Goal: Information Seeking & Learning: Find specific fact

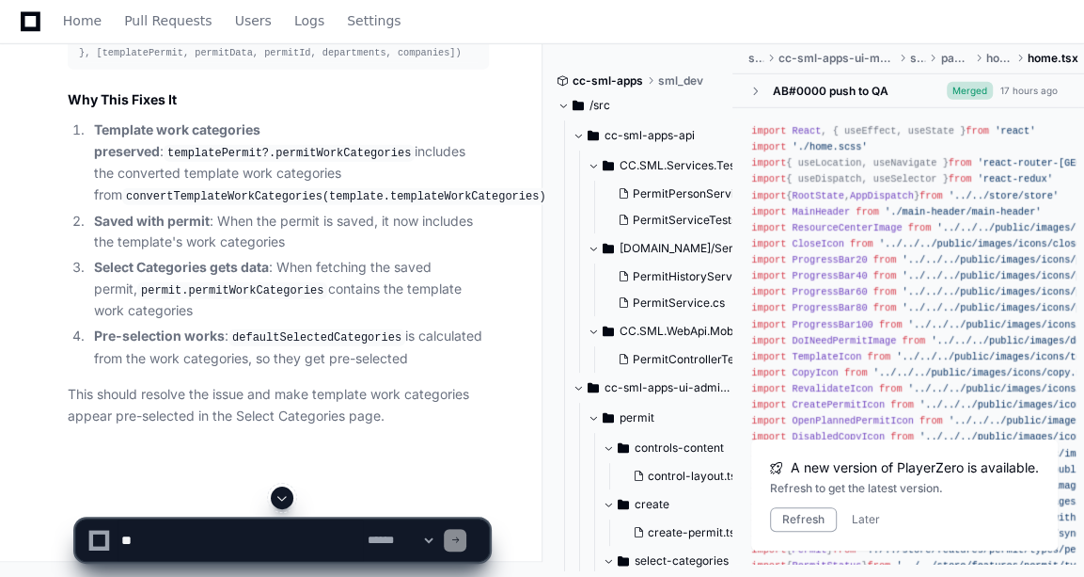
scroll to position [362, 0]
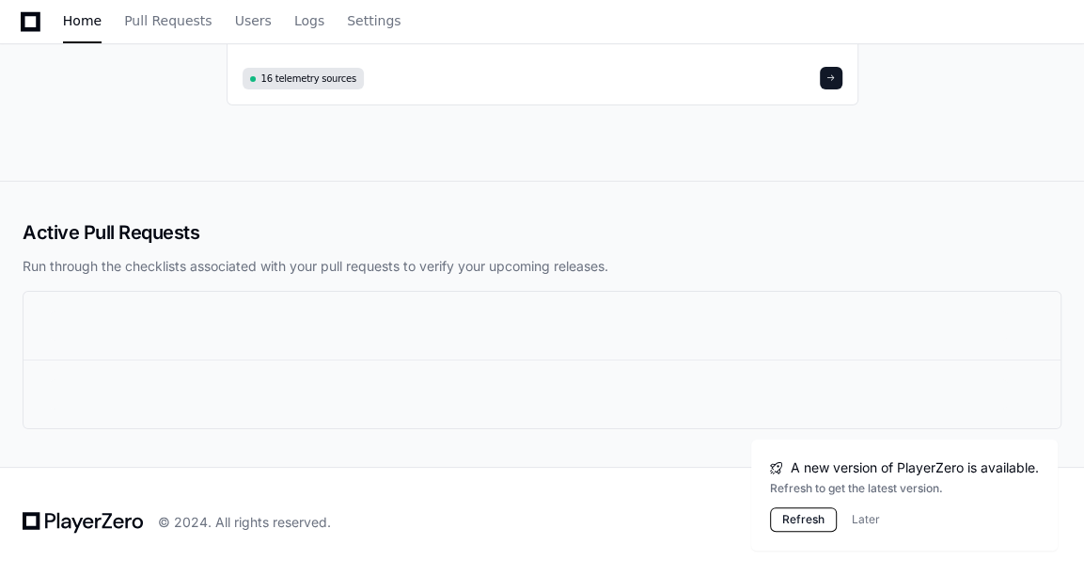
scroll to position [26, 0]
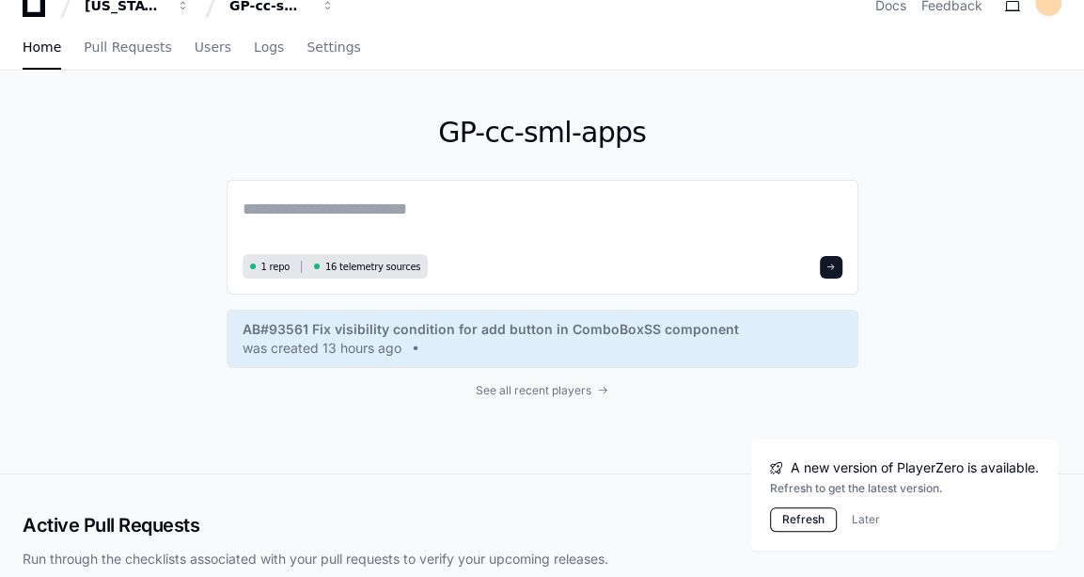
click at [783, 514] on button "Refresh" at bounding box center [803, 519] width 67 height 24
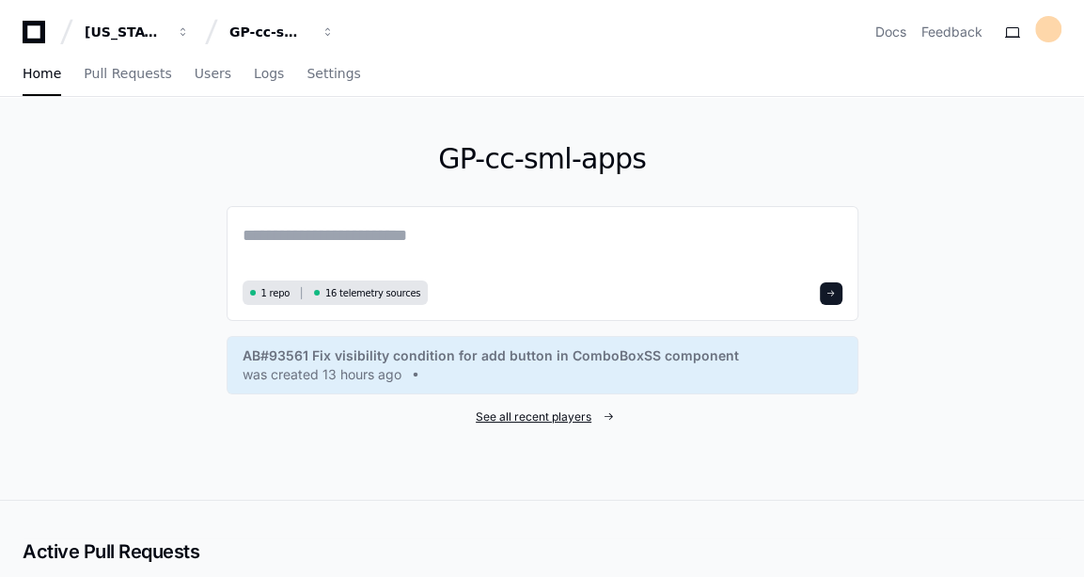
click at [568, 414] on span "See all recent players" at bounding box center [534, 416] width 116 height 15
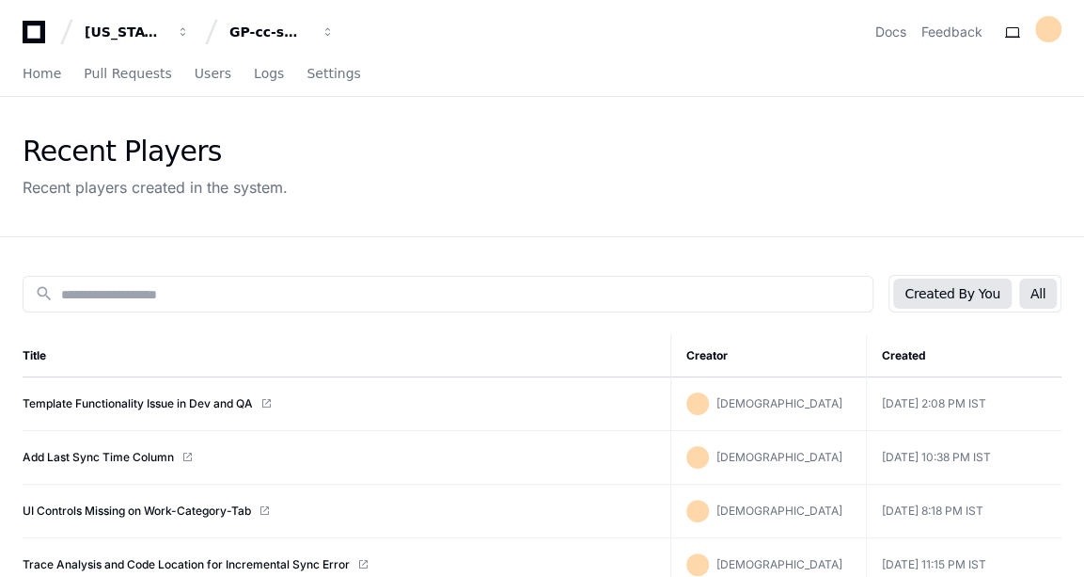
click at [1036, 288] on button "All" at bounding box center [1039, 293] width 38 height 30
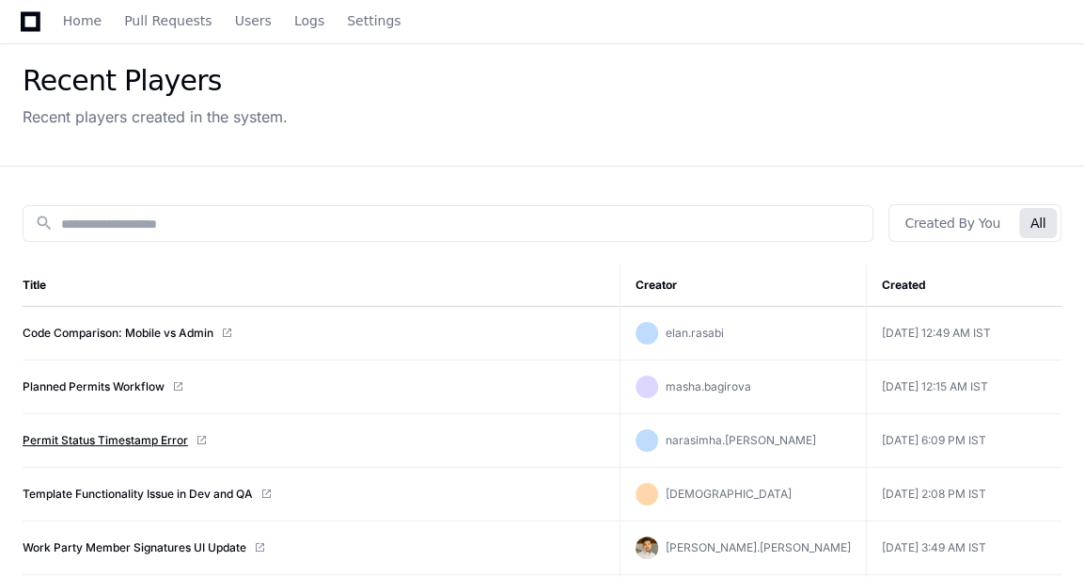
scroll to position [135, 0]
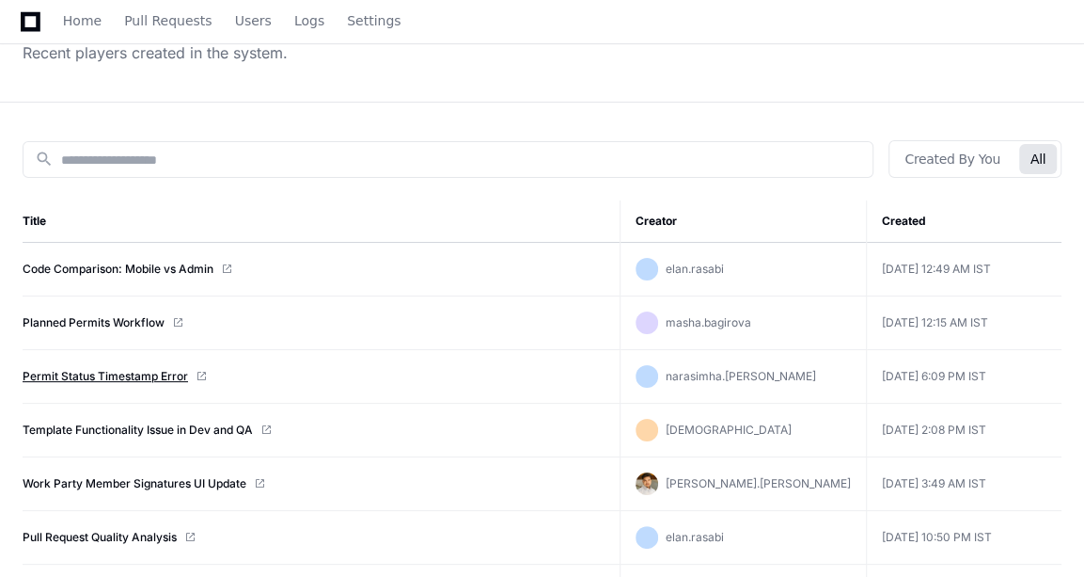
click at [122, 374] on link "Permit Status Timestamp Error" at bounding box center [106, 376] width 166 height 15
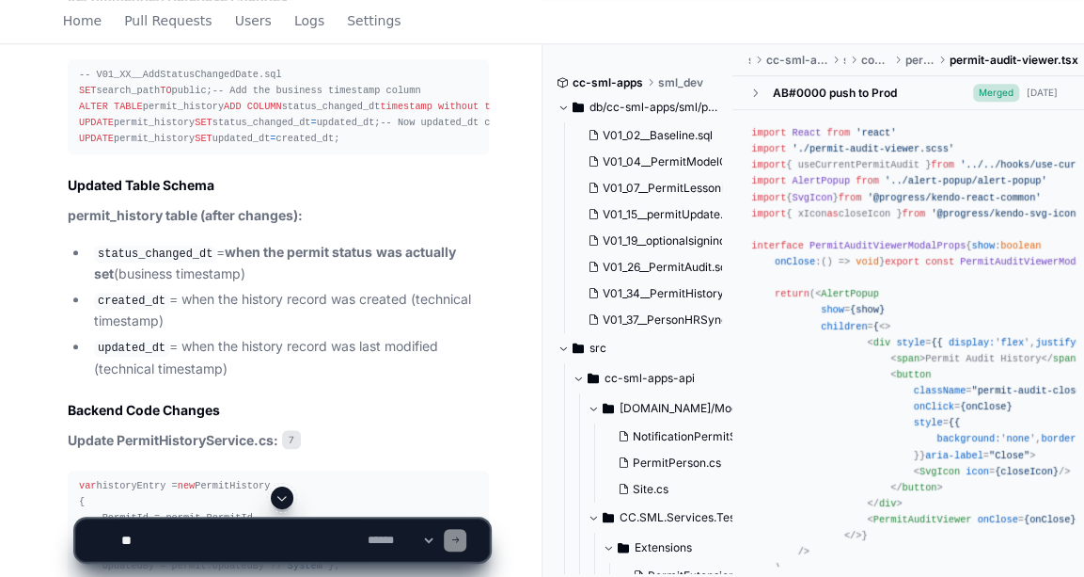
scroll to position [4773, 0]
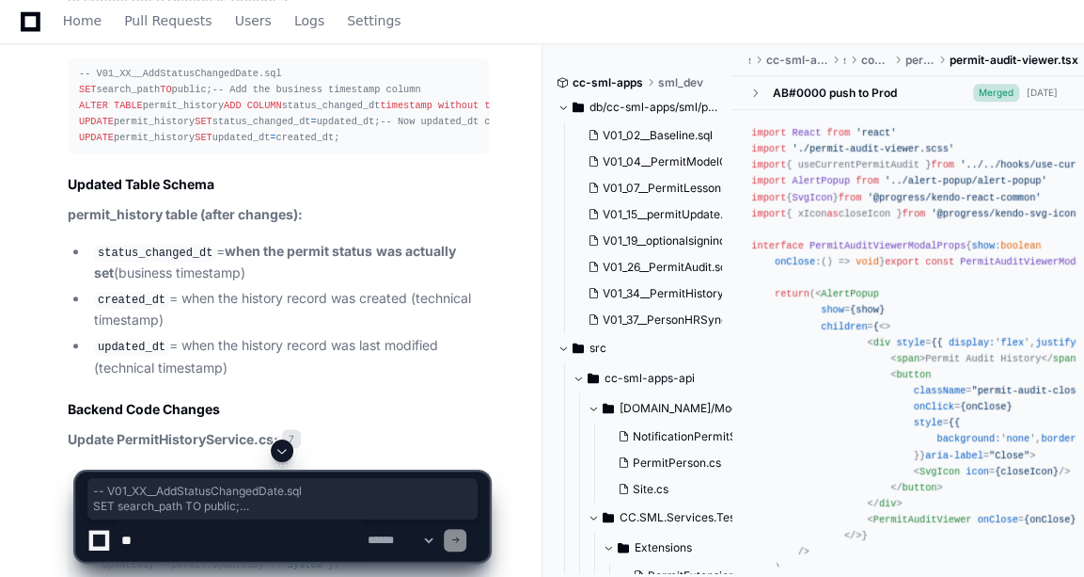
drag, startPoint x: 78, startPoint y: 130, endPoint x: 235, endPoint y: 340, distance: 262.8
click at [235, 147] on div "-- V01_XX__AddStatusChangedDate.sql SET search_path TO public; -- Add the busin…" at bounding box center [278, 106] width 399 height 81
click at [146, 147] on div "-- V01_XX__AddStatusChangedDate.sql SET search_path TO public; -- Add the busin…" at bounding box center [278, 106] width 399 height 81
drag, startPoint x: 77, startPoint y: 153, endPoint x: 91, endPoint y: 226, distance: 73.8
click at [91, 154] on pre "-- V01_XX__AddStatusChangedDate.sql SET search_path TO public; -- Add the busin…" at bounding box center [278, 106] width 421 height 96
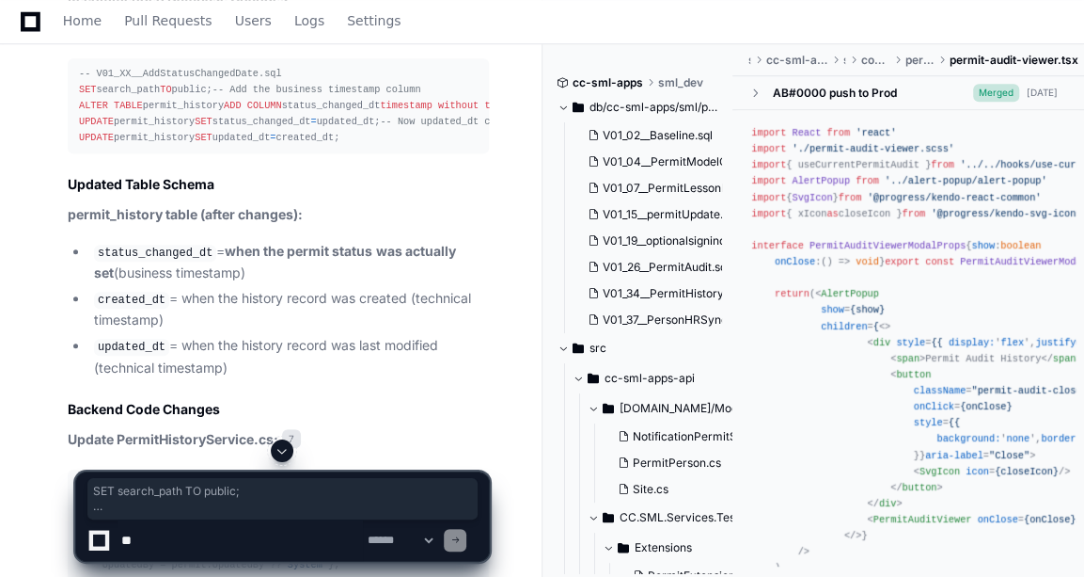
copy div "SET search_path TO public; -- Add the business timestamp column ALTER TABLE per…"
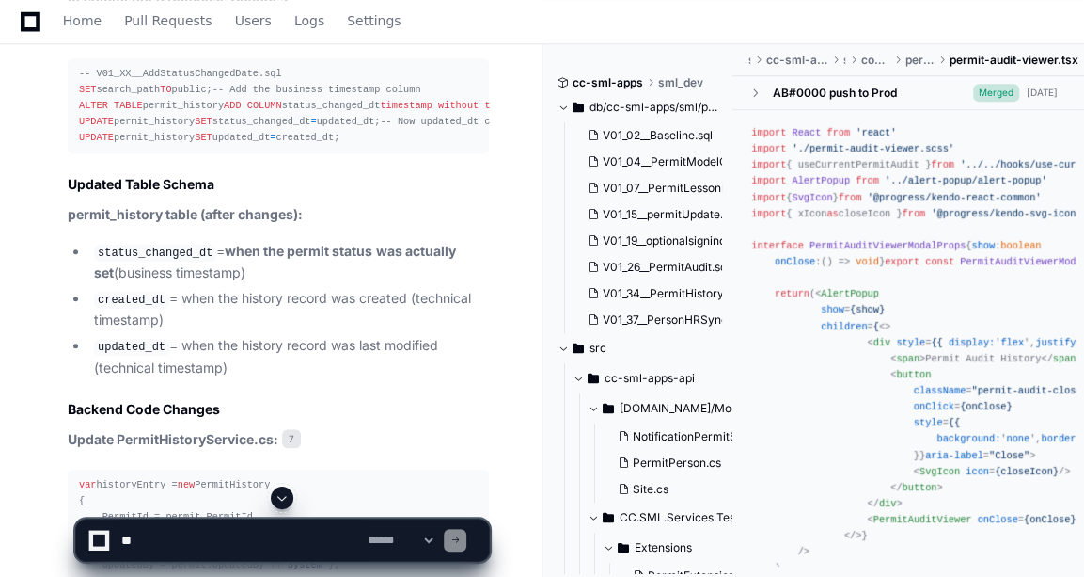
click at [285, 147] on div "-- V01_XX__AddStatusChangedDate.sql SET search_path TO public; -- Add the busin…" at bounding box center [278, 106] width 399 height 81
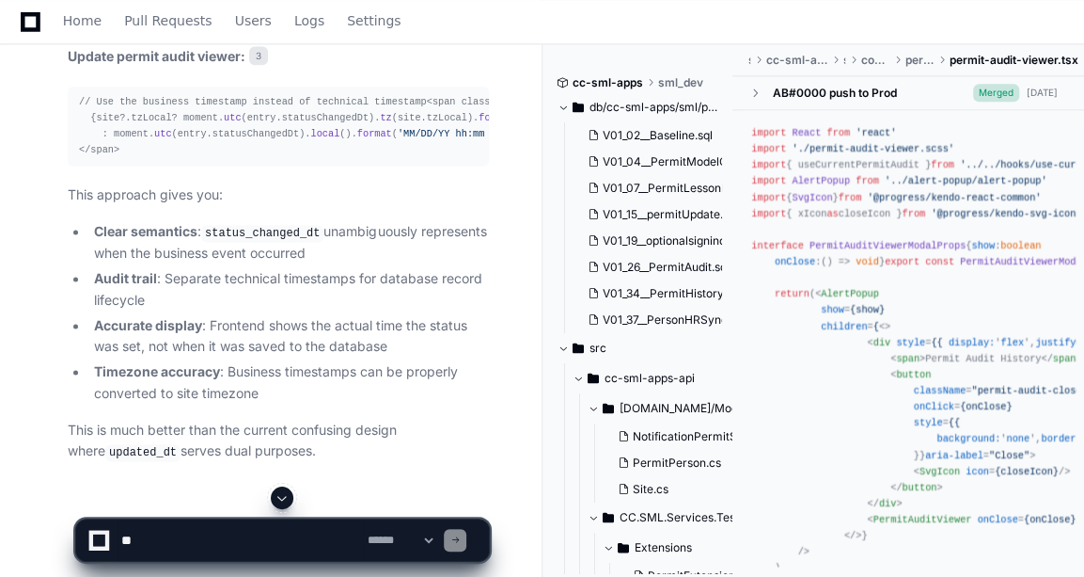
scroll to position [5335, 0]
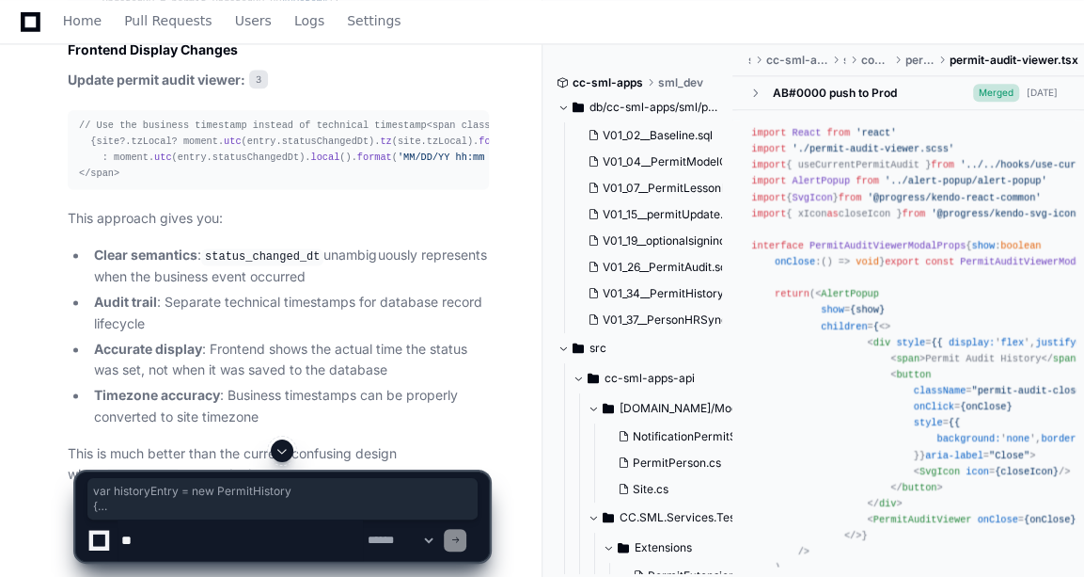
drag, startPoint x: 76, startPoint y: 129, endPoint x: 93, endPoint y: 274, distance: 145.8
copy div "var historyEntry = new PermitHistory { PermitId = permit.PermitId, PermitStatus…"
